Goal: Information Seeking & Learning: Learn about a topic

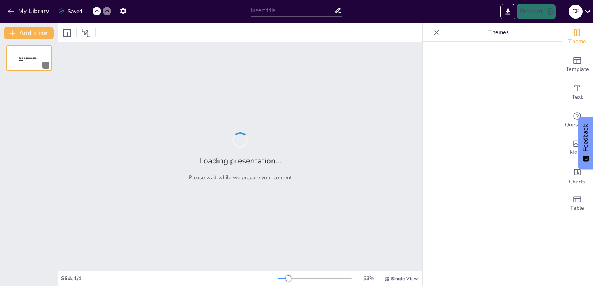
type input "O Papel do Homem na Prevenção da Violência: Desafios e Responsabilidades"
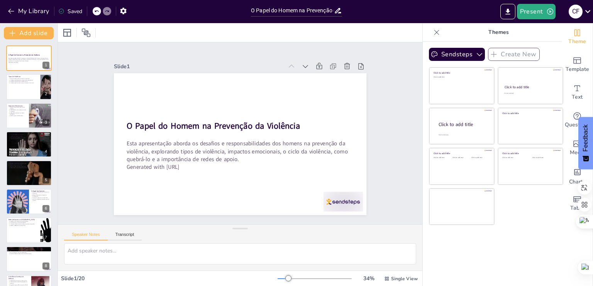
checkbox input "true"
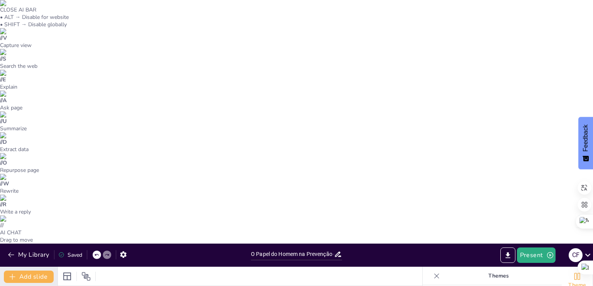
checkbox input "true"
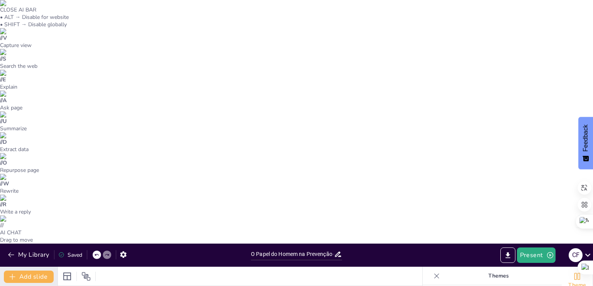
checkbox input "true"
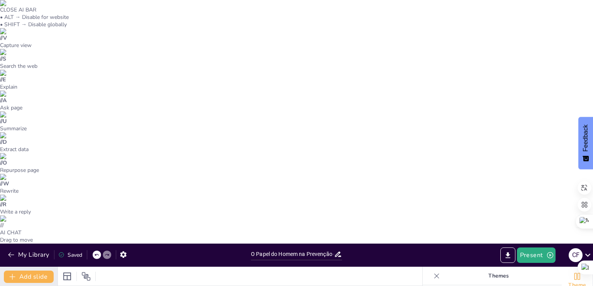
checkbox input "true"
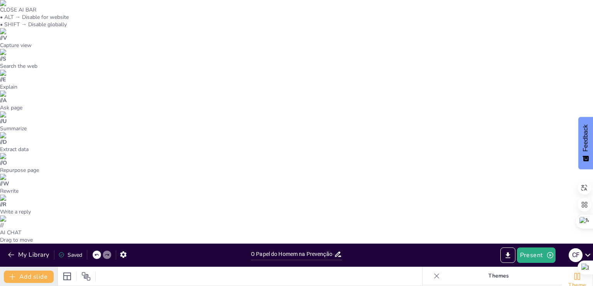
checkbox input "true"
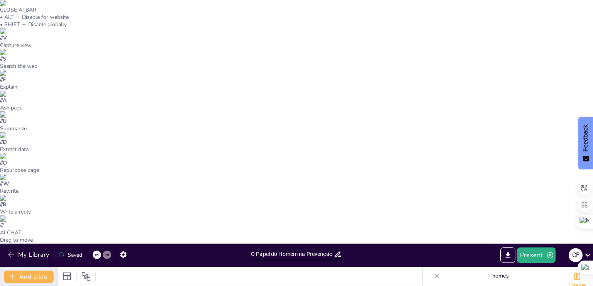
checkbox input "true"
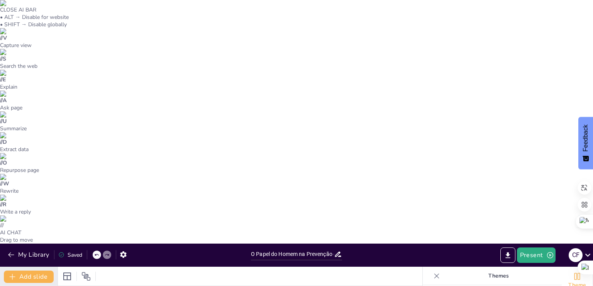
checkbox input "true"
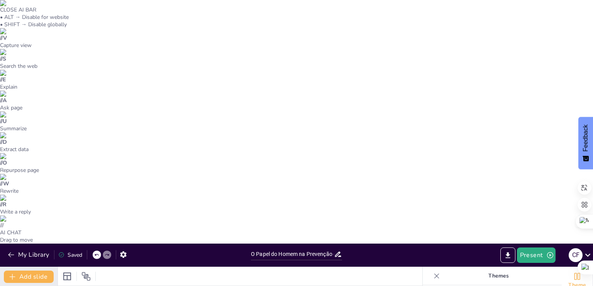
checkbox input "true"
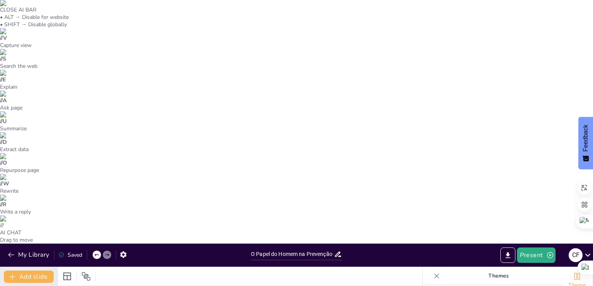
checkbox input "true"
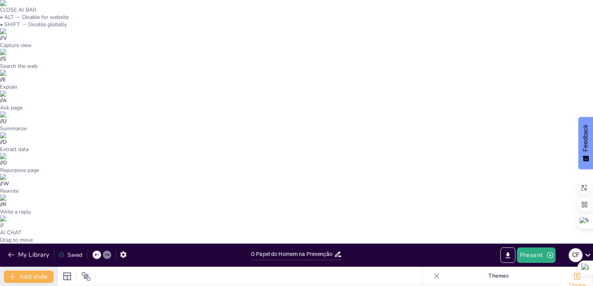
checkbox input "true"
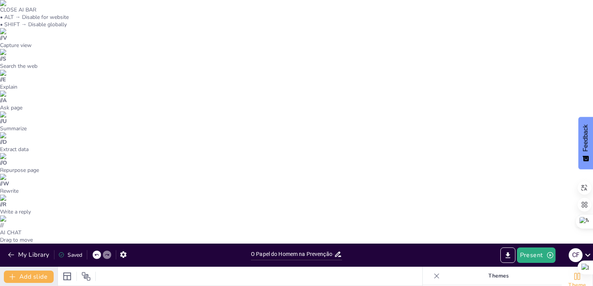
checkbox input "true"
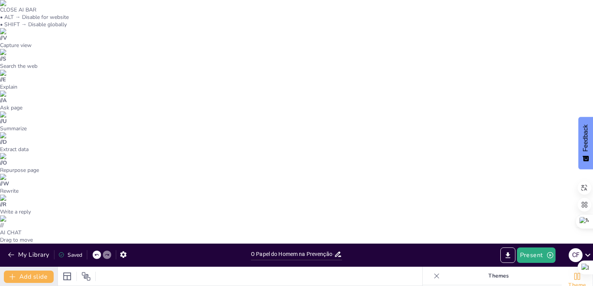
checkbox input "true"
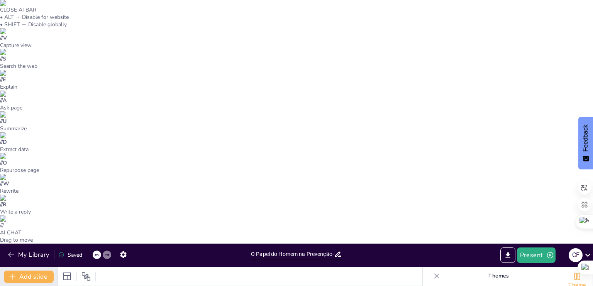
checkbox input "true"
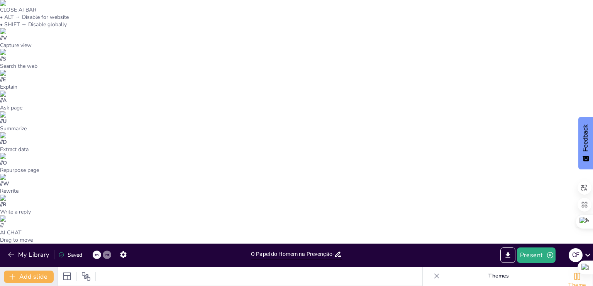
checkbox input "true"
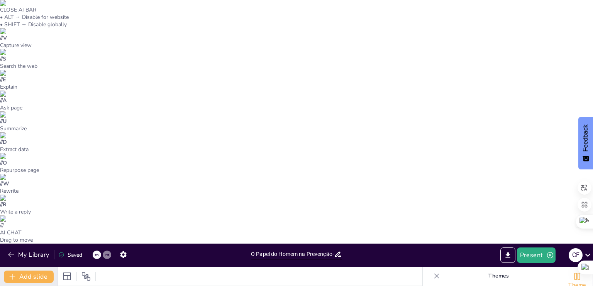
checkbox input "true"
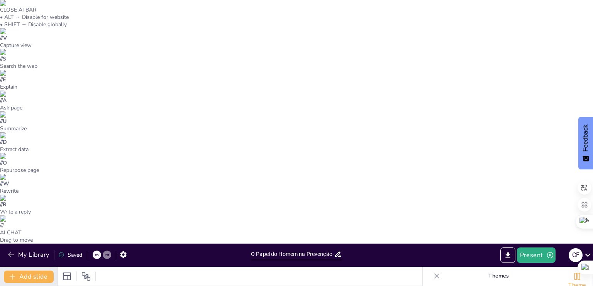
checkbox input "true"
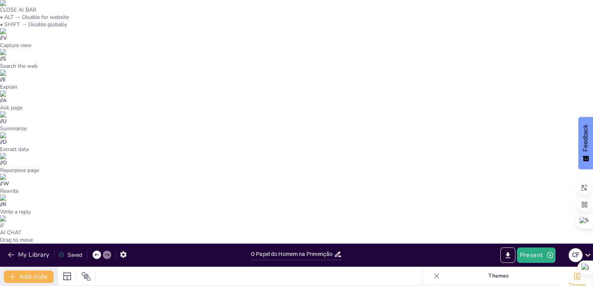
checkbox input "true"
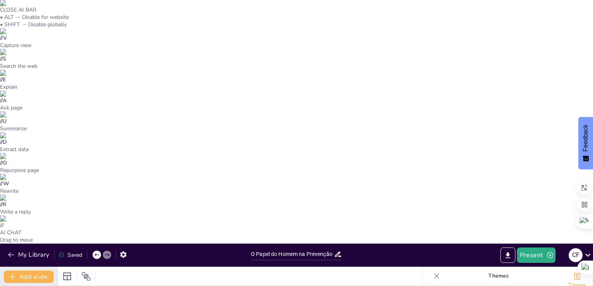
checkbox input "true"
type textarea "É importante entender que a violência não se limita a agressões físicas. Cada t…"
checkbox input "true"
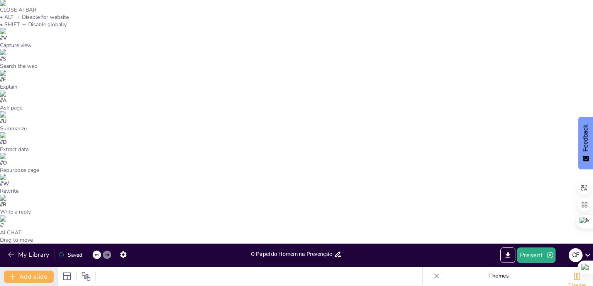
checkbox input "true"
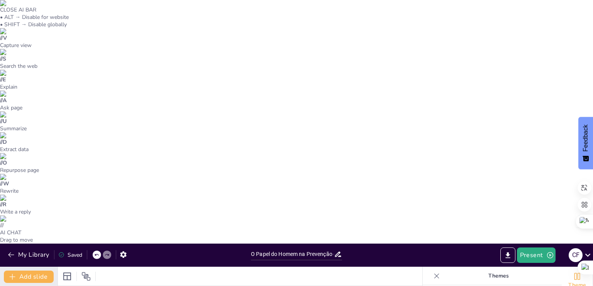
checkbox input "true"
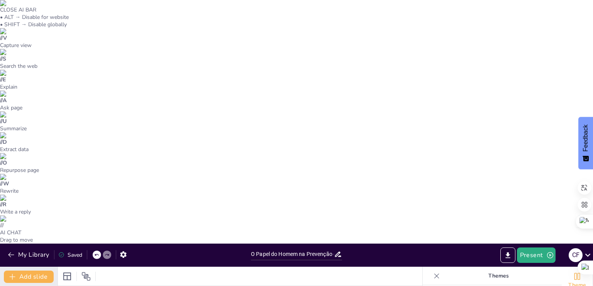
checkbox input "true"
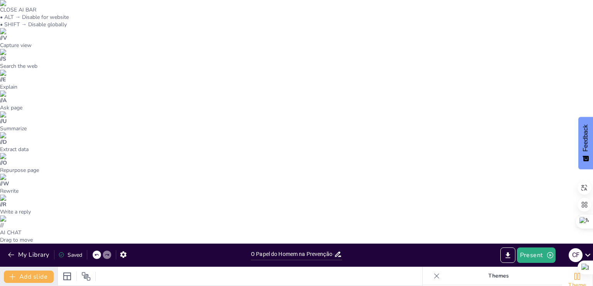
checkbox input "true"
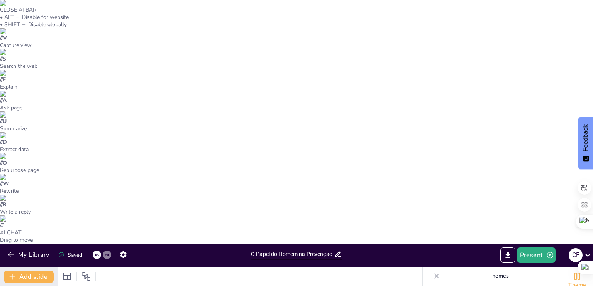
checkbox input "true"
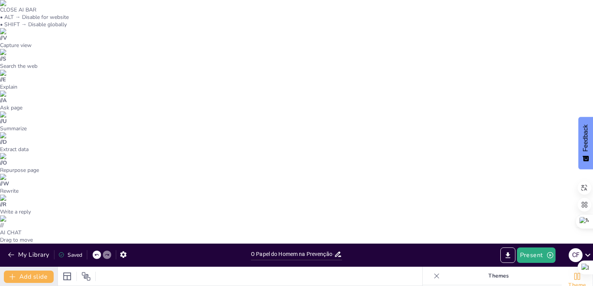
checkbox input "true"
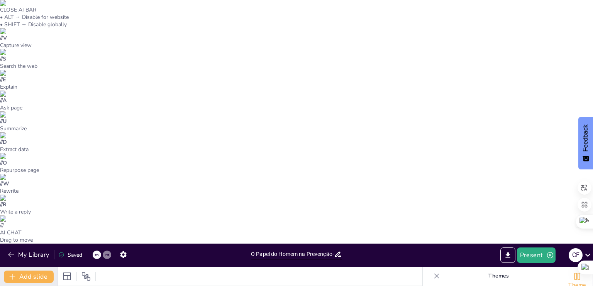
checkbox input "true"
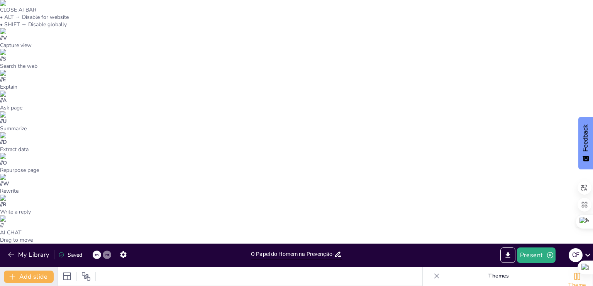
checkbox input "true"
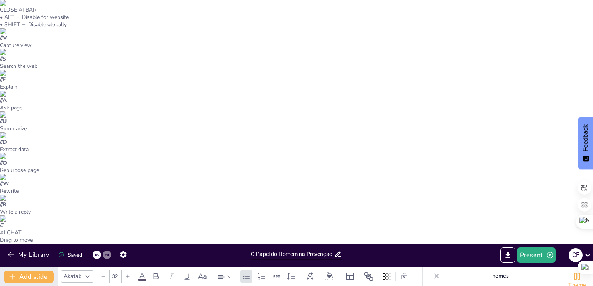
checkbox input "true"
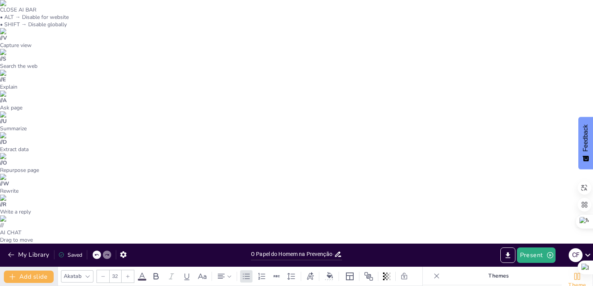
checkbox input "true"
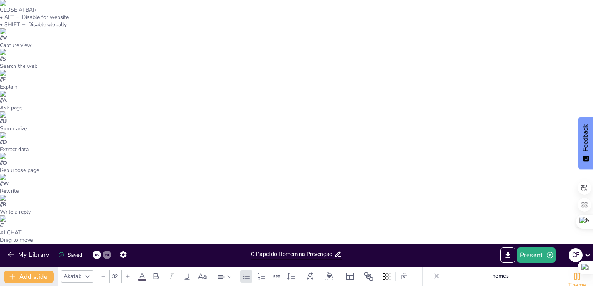
checkbox input "true"
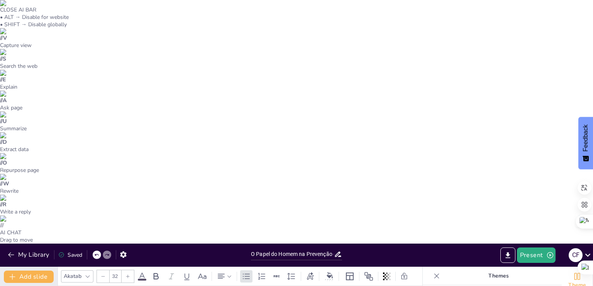
checkbox input "true"
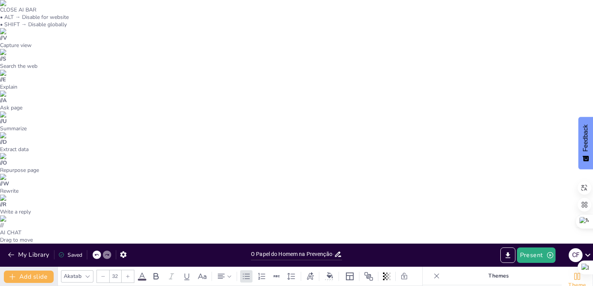
checkbox input "true"
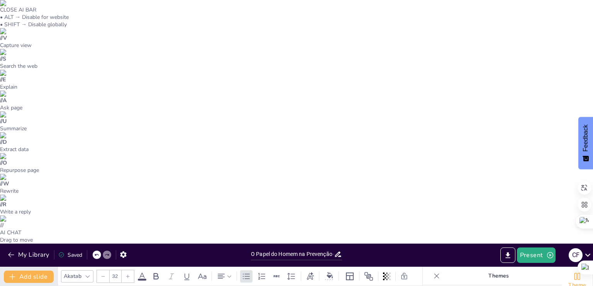
checkbox input "true"
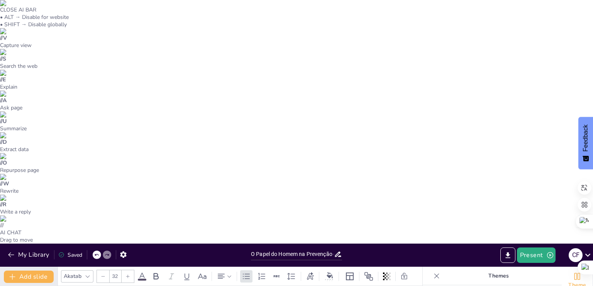
checkbox input "true"
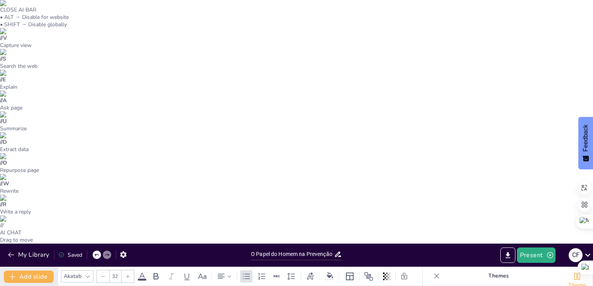
checkbox input "true"
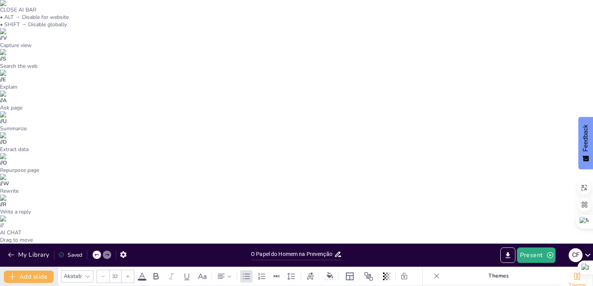
checkbox input "true"
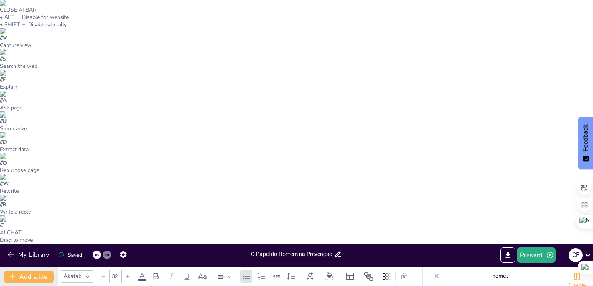
checkbox input "true"
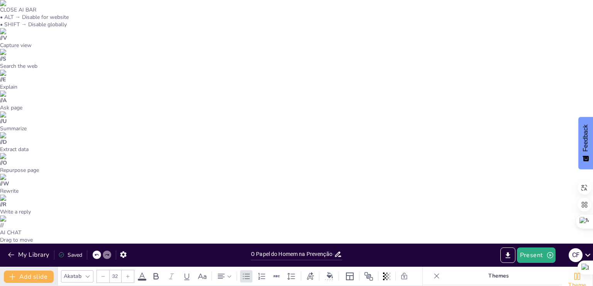
checkbox input "true"
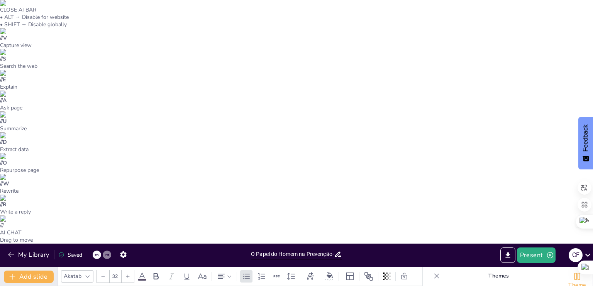
checkbox input "true"
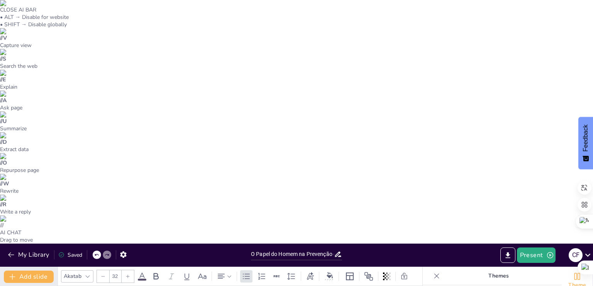
checkbox input "true"
type textarea "A violência não afeta apenas o corpo, mas também a mente. É essencial que as ví…"
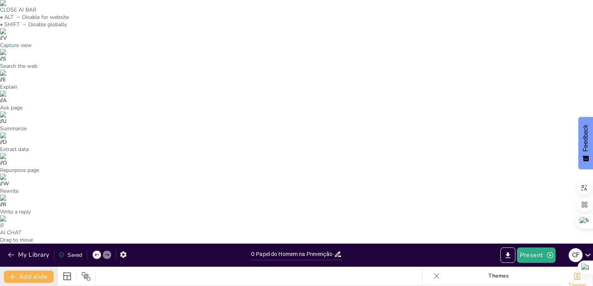
checkbox input "true"
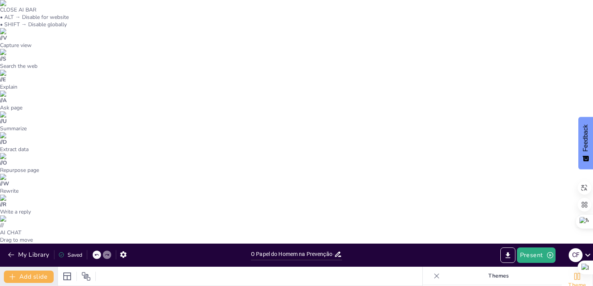
checkbox input "true"
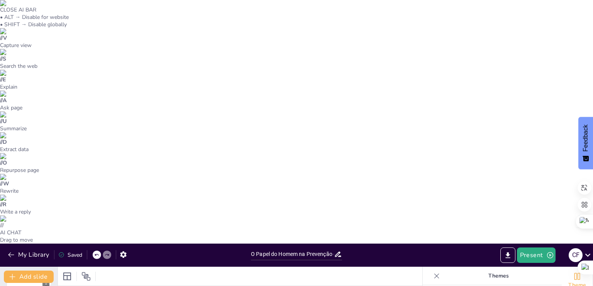
scroll to position [39, 0]
drag, startPoint x: 348, startPoint y: 100, endPoint x: 196, endPoint y: 145, distance: 157.9
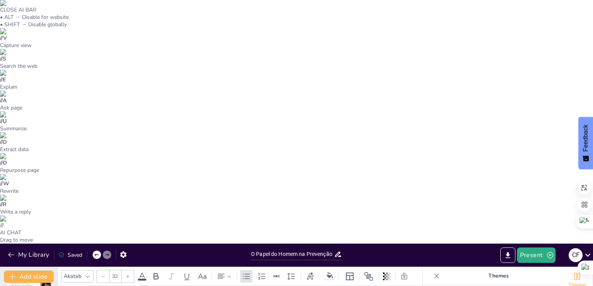
drag, startPoint x: 159, startPoint y: 144, endPoint x: 162, endPoint y: 194, distance: 50.2
click at [309, 272] on icon at bounding box center [310, 276] width 7 height 8
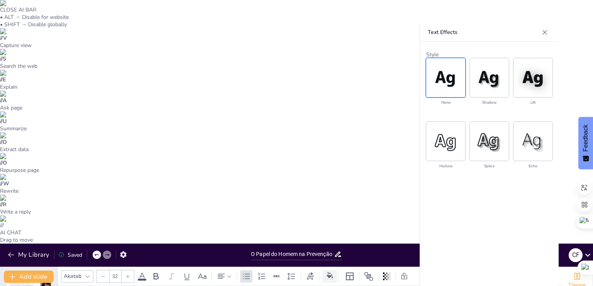
click at [330, 272] on icon at bounding box center [329, 275] width 6 height 6
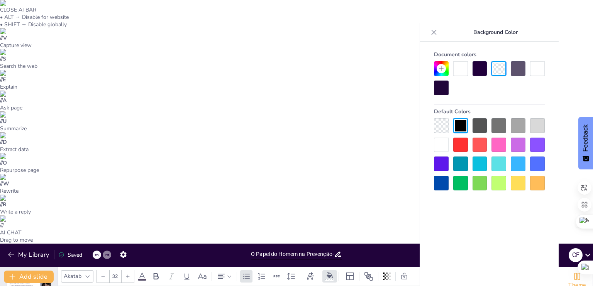
click at [454, 74] on div at bounding box center [460, 68] width 15 height 15
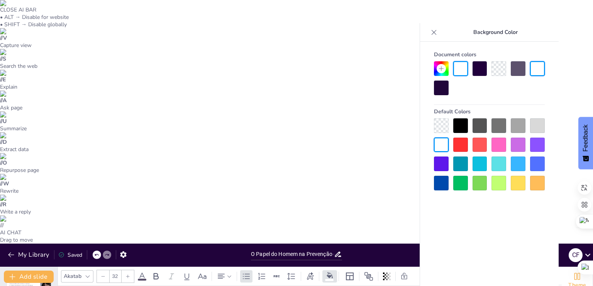
click at [500, 68] on div at bounding box center [498, 68] width 15 height 15
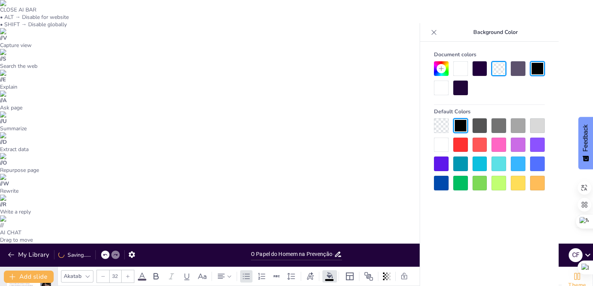
click at [461, 140] on div at bounding box center [460, 145] width 15 height 15
click at [442, 144] on div at bounding box center [441, 145] width 15 height 15
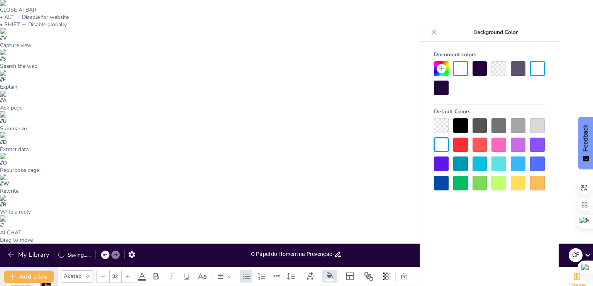
click at [461, 72] on div at bounding box center [460, 68] width 15 height 15
click at [496, 71] on div at bounding box center [498, 68] width 15 height 15
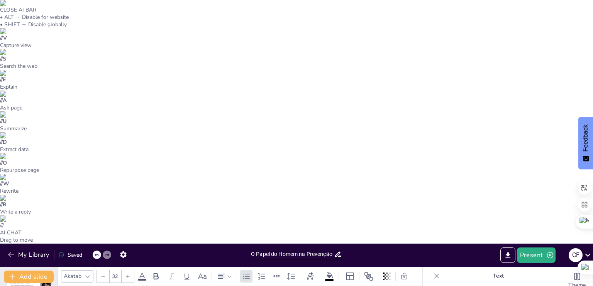
drag, startPoint x: 231, startPoint y: 140, endPoint x: 257, endPoint y: 144, distance: 26.9
click at [492, 267] on p "Text" at bounding box center [497, 276] width 111 height 19
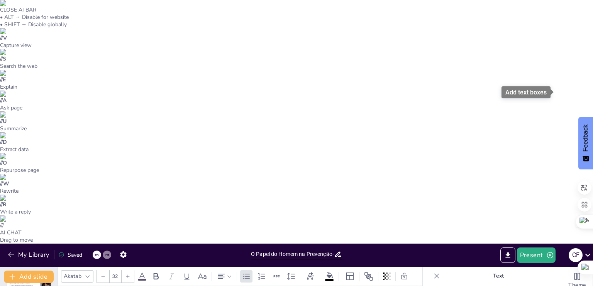
click at [325, 270] on div at bounding box center [329, 276] width 15 height 12
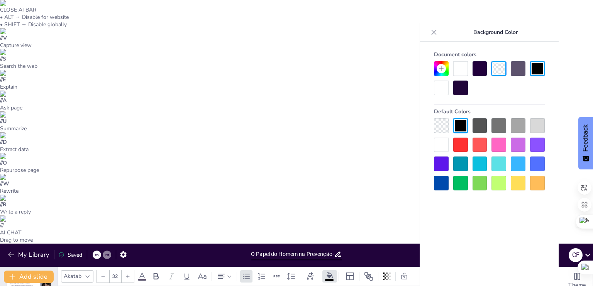
click at [460, 66] on div at bounding box center [460, 68] width 15 height 15
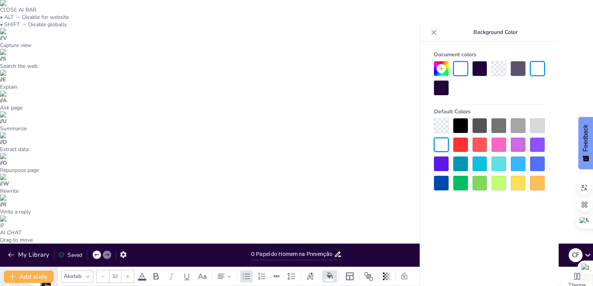
click at [446, 123] on div at bounding box center [441, 125] width 15 height 15
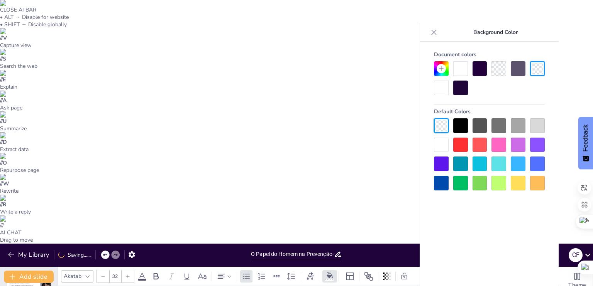
click at [459, 144] on div at bounding box center [460, 145] width 15 height 15
click at [445, 127] on div at bounding box center [441, 125] width 15 height 15
click at [139, 272] on icon at bounding box center [141, 276] width 9 height 9
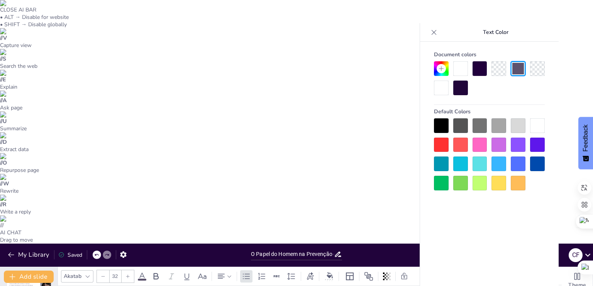
click at [496, 64] on div at bounding box center [498, 68] width 15 height 15
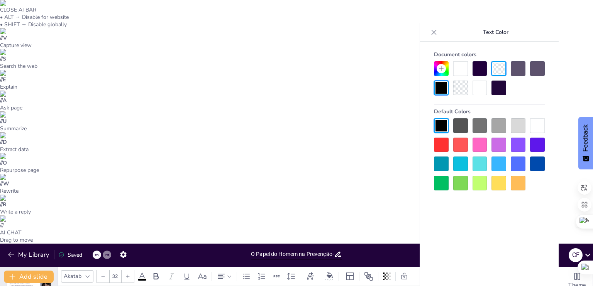
click at [537, 131] on div at bounding box center [537, 125] width 15 height 15
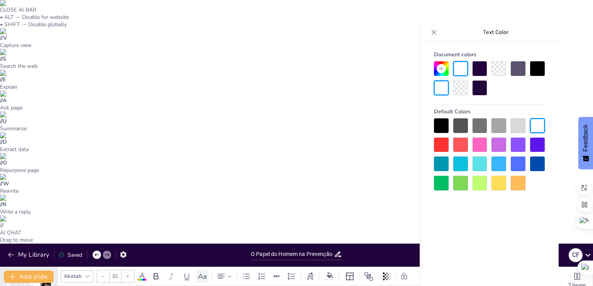
click at [200, 272] on icon at bounding box center [202, 276] width 9 height 9
click at [202, 272] on icon at bounding box center [202, 276] width 9 height 9
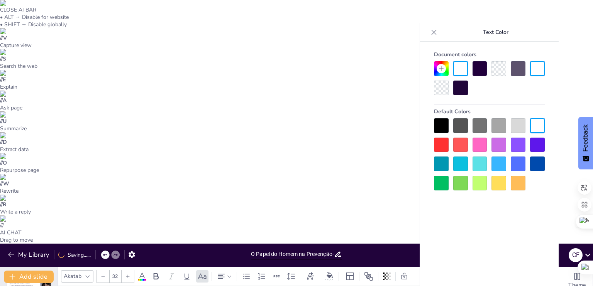
drag, startPoint x: 199, startPoint y: 140, endPoint x: 218, endPoint y: 142, distance: 18.7
drag, startPoint x: 215, startPoint y: 194, endPoint x: 250, endPoint y: 274, distance: 87.6
drag, startPoint x: 232, startPoint y: 182, endPoint x: 224, endPoint y: 144, distance: 38.3
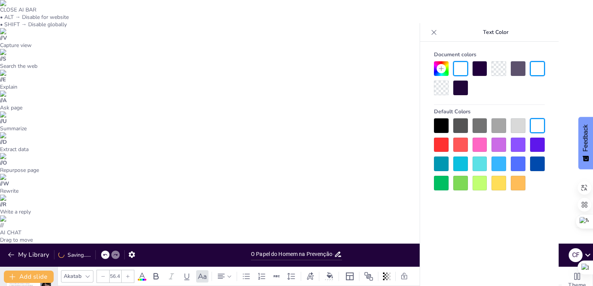
drag, startPoint x: 279, startPoint y: 49, endPoint x: 249, endPoint y: 86, distance: 47.7
drag, startPoint x: 250, startPoint y: 160, endPoint x: 306, endPoint y: 162, distance: 55.6
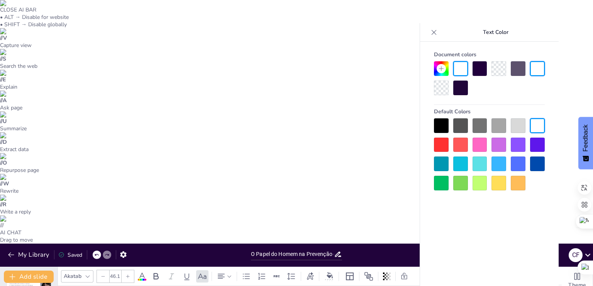
scroll to position [0, 0]
drag, startPoint x: 238, startPoint y: 132, endPoint x: 246, endPoint y: 157, distance: 26.2
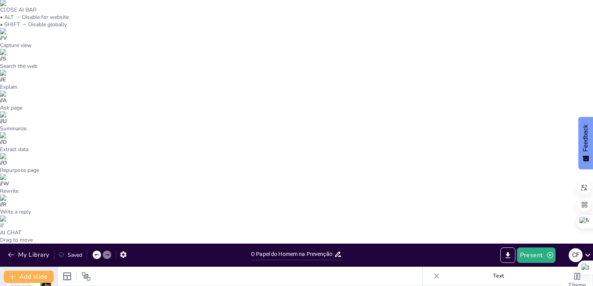
scroll to position [0, 0]
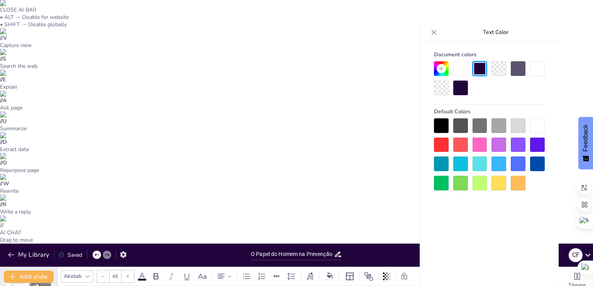
drag, startPoint x: 291, startPoint y: 122, endPoint x: 287, endPoint y: 143, distance: 21.6
click at [132, 270] on div at bounding box center [128, 276] width 12 height 12
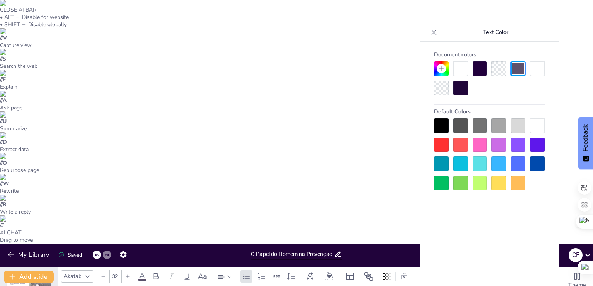
click at [132, 270] on div at bounding box center [128, 276] width 12 height 12
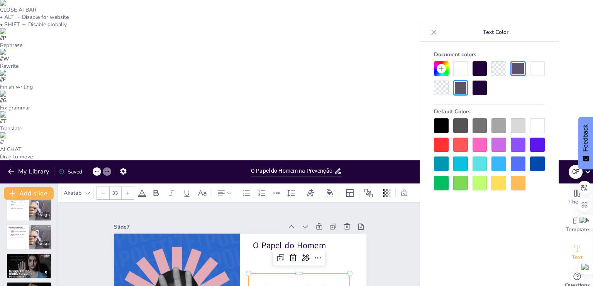
click at [132, 187] on div at bounding box center [128, 193] width 12 height 12
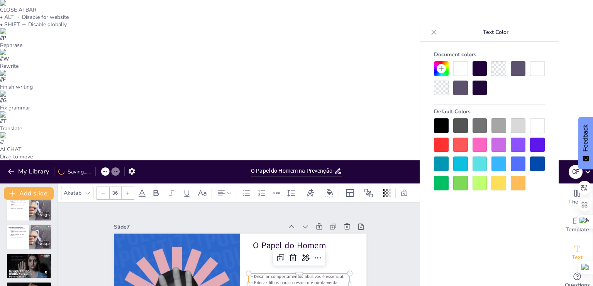
click at [132, 187] on div at bounding box center [128, 193] width 12 height 12
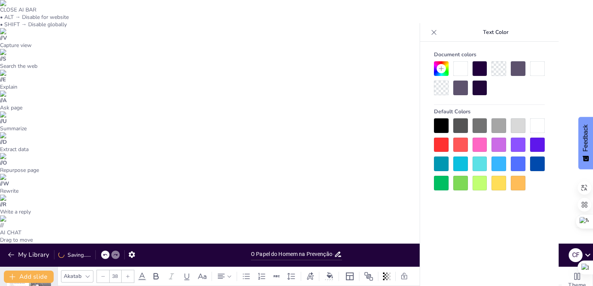
click at [132, 270] on div at bounding box center [128, 276] width 12 height 12
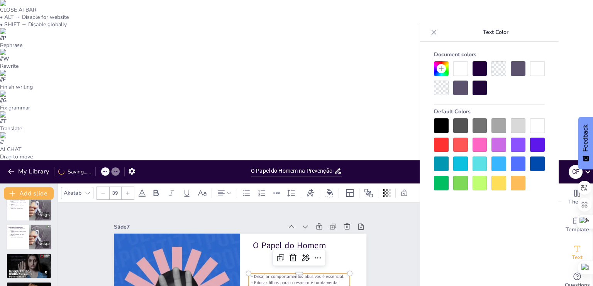
click at [132, 187] on div at bounding box center [128, 193] width 12 height 12
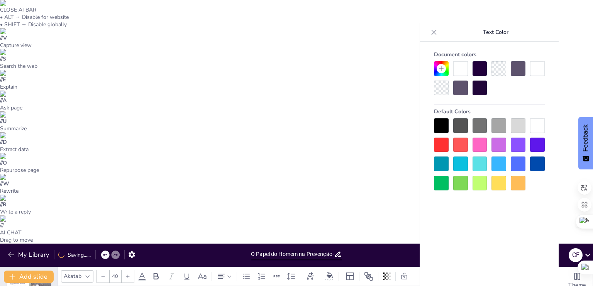
click at [132, 270] on div at bounding box center [128, 276] width 12 height 12
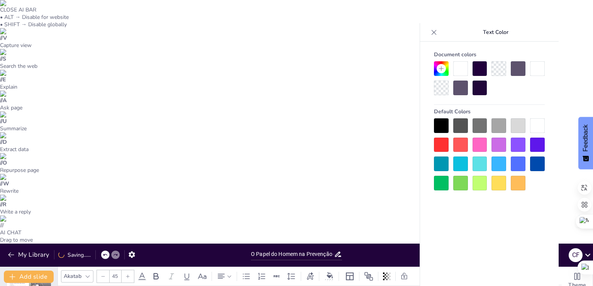
click at [132, 270] on div at bounding box center [128, 276] width 12 height 12
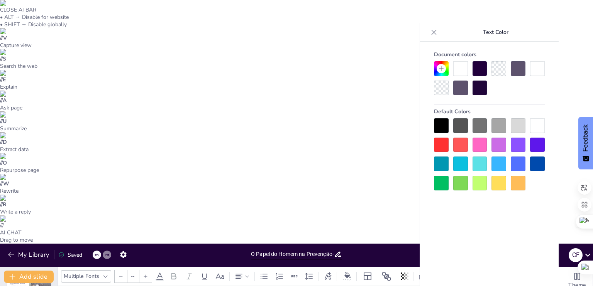
click at [125, 274] on icon at bounding box center [127, 276] width 5 height 5
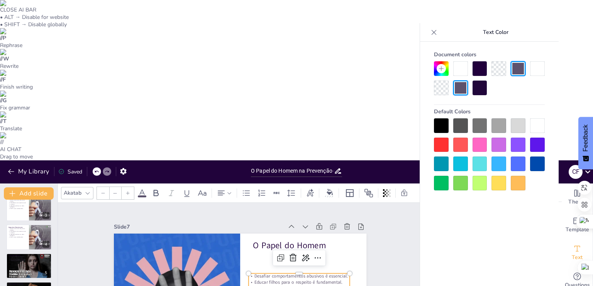
click at [125, 191] on icon at bounding box center [127, 193] width 5 height 5
click at [105, 187] on div at bounding box center [103, 193] width 12 height 12
click at [112, 187] on input "49" at bounding box center [115, 193] width 11 height 12
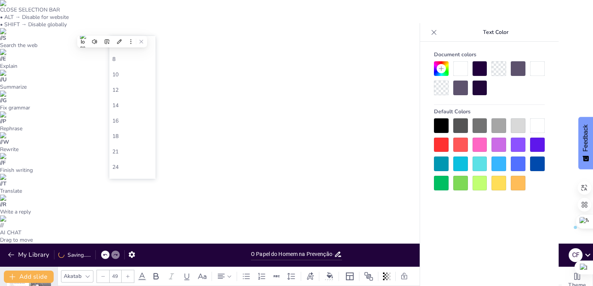
click at [112, 270] on input "49" at bounding box center [115, 276] width 11 height 12
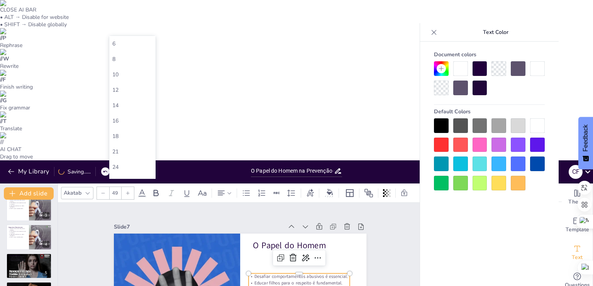
click at [112, 187] on input "49" at bounding box center [115, 193] width 11 height 12
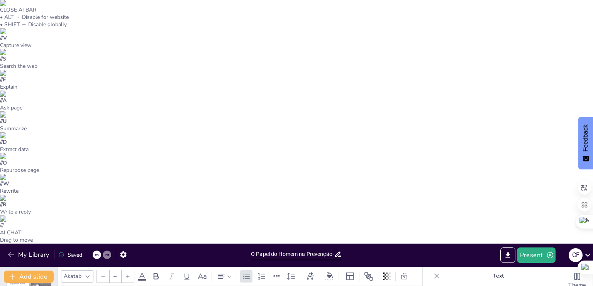
click at [114, 270] on input "--" at bounding box center [115, 276] width 11 height 12
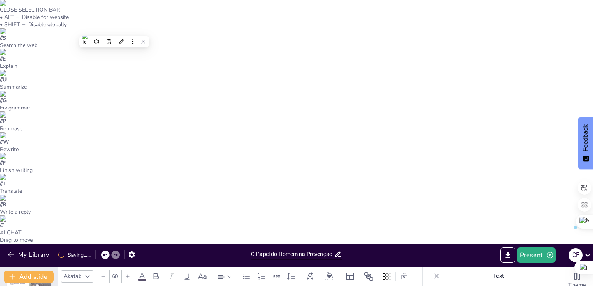
drag, startPoint x: 345, startPoint y: 157, endPoint x: 355, endPoint y: 157, distance: 9.7
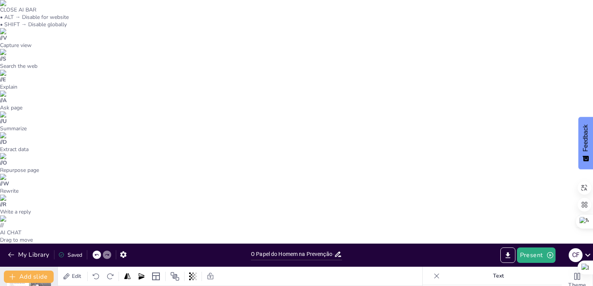
drag, startPoint x: 303, startPoint y: 82, endPoint x: 311, endPoint y: 85, distance: 8.9
click at [154, 273] on icon at bounding box center [156, 276] width 5 height 7
click at [127, 274] on icon at bounding box center [127, 276] width 5 height 5
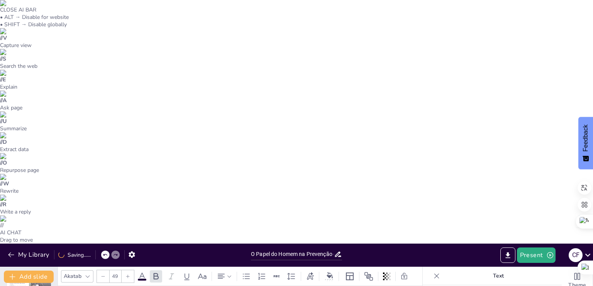
click at [127, 274] on icon at bounding box center [127, 276] width 5 height 5
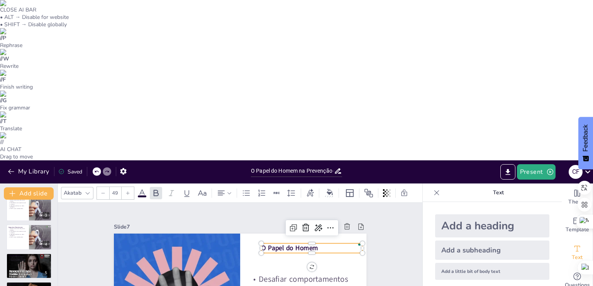
click at [127, 191] on icon at bounding box center [127, 193] width 5 height 5
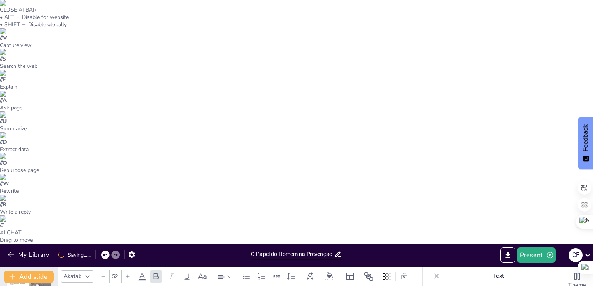
click at [127, 274] on icon at bounding box center [127, 276] width 5 height 5
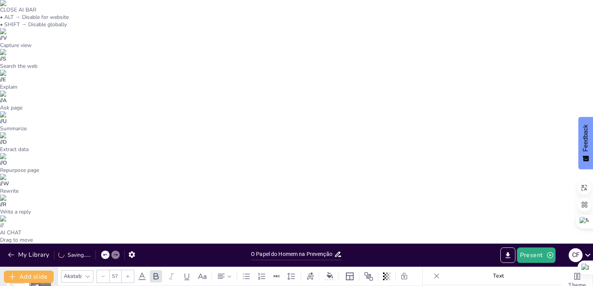
click at [127, 274] on icon at bounding box center [127, 276] width 5 height 5
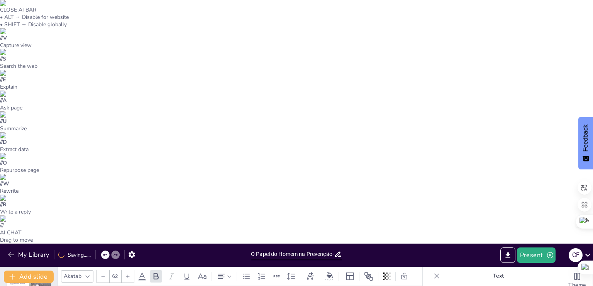
click at [127, 274] on icon at bounding box center [127, 276] width 5 height 5
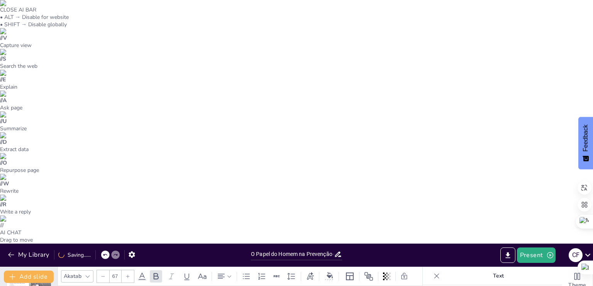
click at [127, 274] on icon at bounding box center [127, 276] width 5 height 5
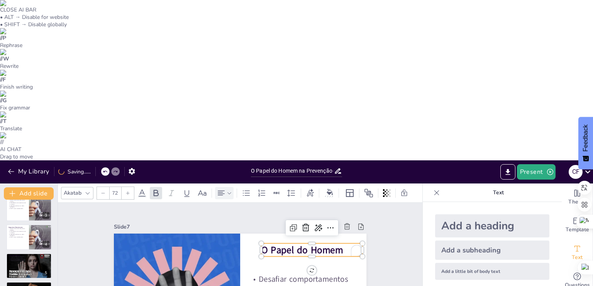
click at [221, 189] on icon at bounding box center [220, 193] width 9 height 9
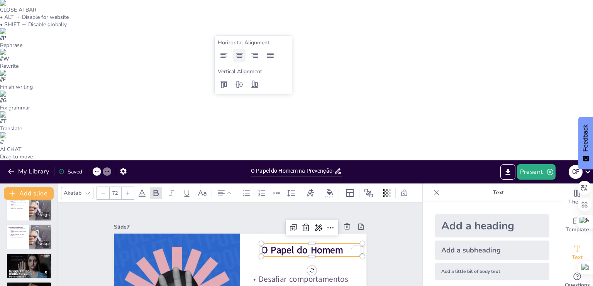
click at [240, 56] on icon at bounding box center [239, 55] width 9 height 9
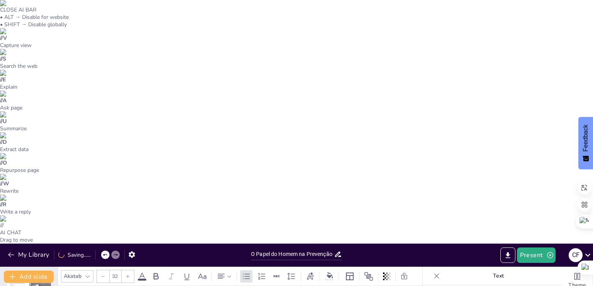
drag, startPoint x: 202, startPoint y: 120, endPoint x: 203, endPoint y: 150, distance: 30.1
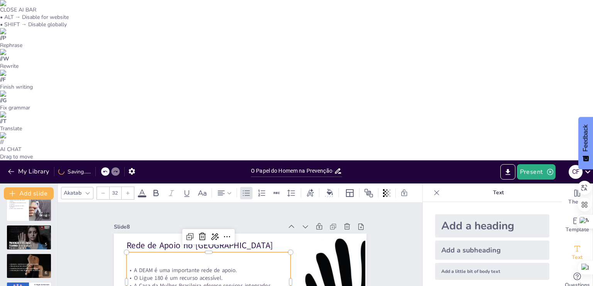
click at [119, 187] on input "32" at bounding box center [115, 193] width 11 height 12
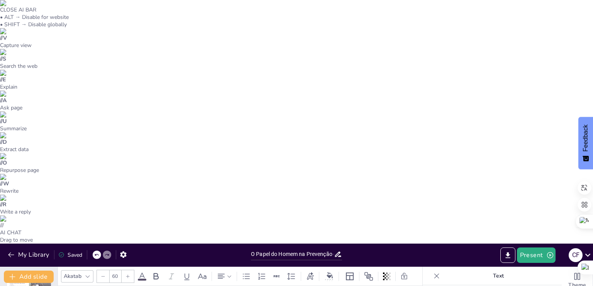
drag, startPoint x: 287, startPoint y: 117, endPoint x: 372, endPoint y: 116, distance: 84.5
drag, startPoint x: 234, startPoint y: 140, endPoint x: 227, endPoint y: 152, distance: 13.2
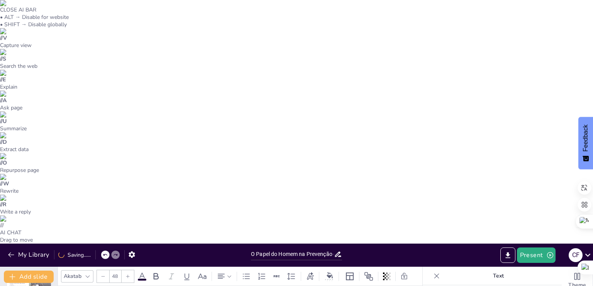
click at [223, 272] on icon at bounding box center [220, 276] width 9 height 9
click at [238, 56] on icon at bounding box center [239, 55] width 7 height 5
drag, startPoint x: 363, startPoint y: 129, endPoint x: 329, endPoint y: 129, distance: 33.9
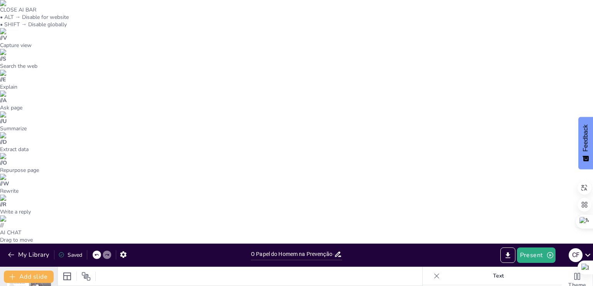
scroll to position [125, 0]
drag, startPoint x: 196, startPoint y: 105, endPoint x: 189, endPoint y: 131, distance: 27.6
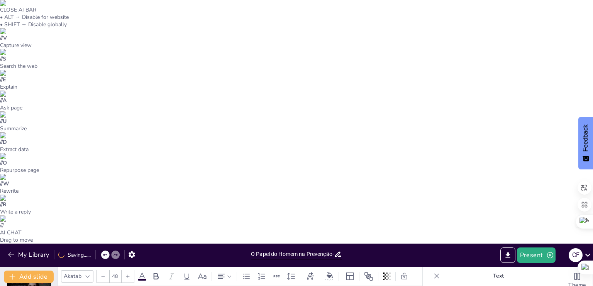
drag, startPoint x: 189, startPoint y: 83, endPoint x: 184, endPoint y: 108, distance: 24.8
drag, startPoint x: 178, startPoint y: 127, endPoint x: 179, endPoint y: 149, distance: 22.0
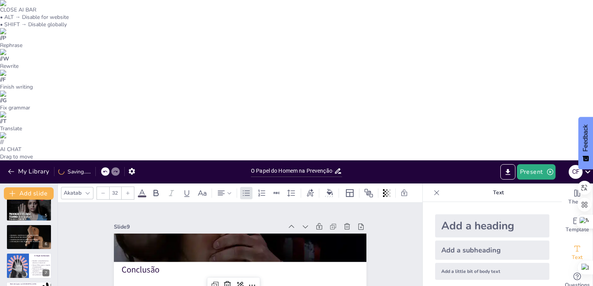
click at [116, 187] on input "32" at bounding box center [115, 193] width 11 height 12
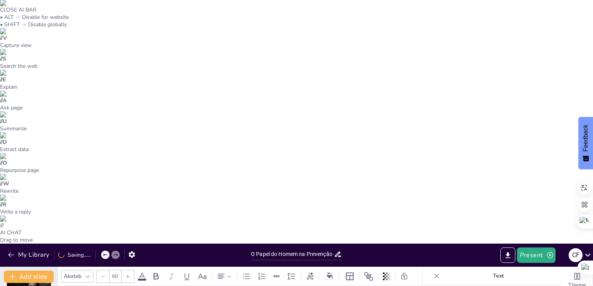
drag, startPoint x: 229, startPoint y: 163, endPoint x: 227, endPoint y: 238, distance: 74.9
drag, startPoint x: 231, startPoint y: 199, endPoint x: 231, endPoint y: 167, distance: 32.0
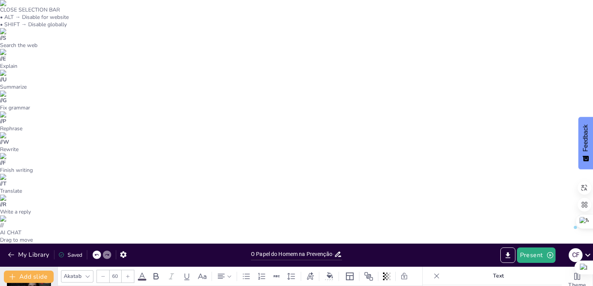
drag, startPoint x: 239, startPoint y: 174, endPoint x: 238, endPoint y: 147, distance: 27.8
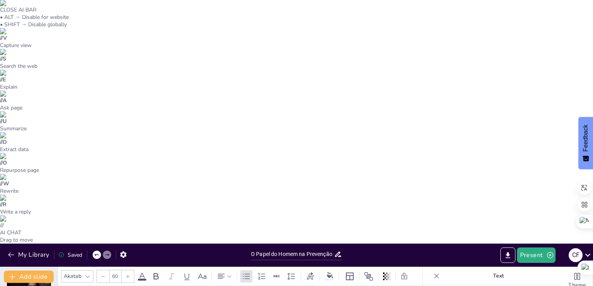
drag, startPoint x: 137, startPoint y: 115, endPoint x: 134, endPoint y: 128, distance: 13.8
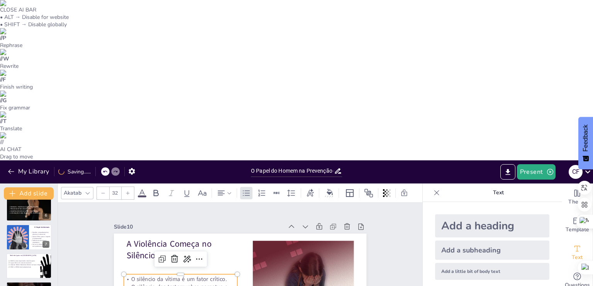
click at [119, 187] on input "32" at bounding box center [115, 193] width 11 height 12
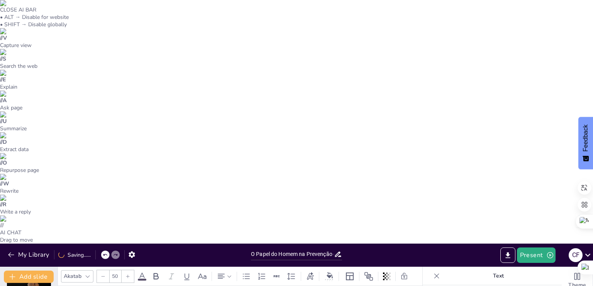
drag, startPoint x: 231, startPoint y: 129, endPoint x: 241, endPoint y: 130, distance: 10.0
click at [157, 272] on icon at bounding box center [155, 276] width 9 height 9
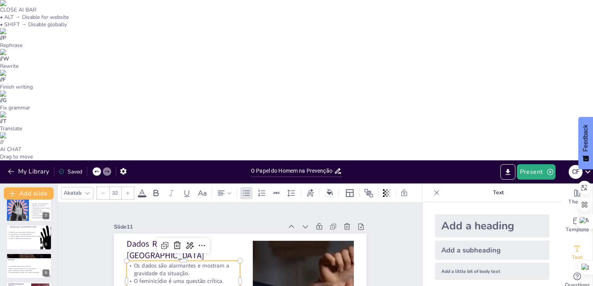
click at [116, 187] on input "32" at bounding box center [115, 193] width 11 height 12
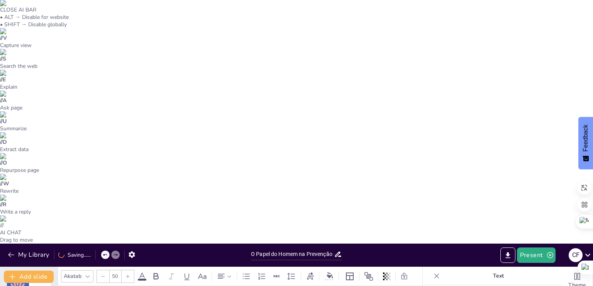
drag, startPoint x: 162, startPoint y: 135, endPoint x: 159, endPoint y: 151, distance: 15.7
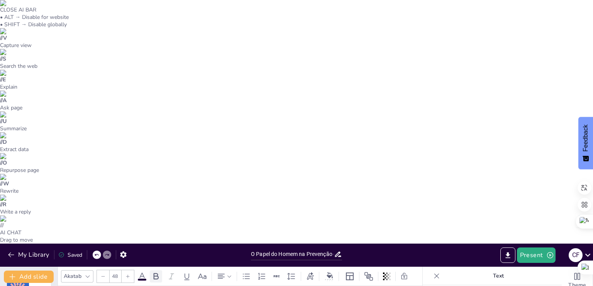
click at [154, 273] on icon at bounding box center [156, 276] width 5 height 7
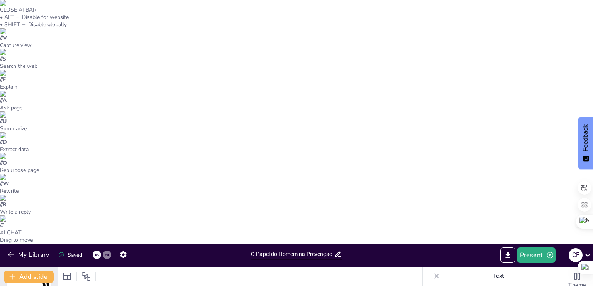
scroll to position [268, 0]
